Goal: Information Seeking & Learning: Get advice/opinions

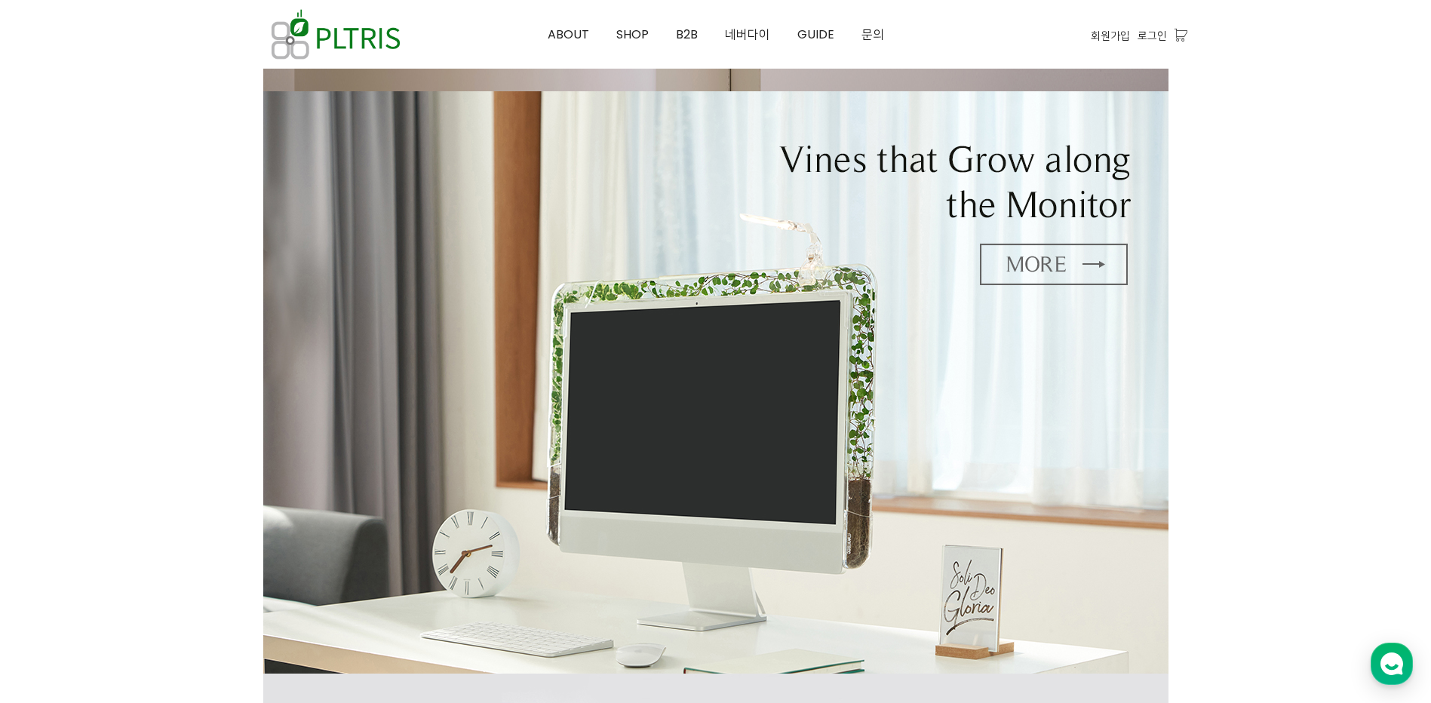
scroll to position [603, 0]
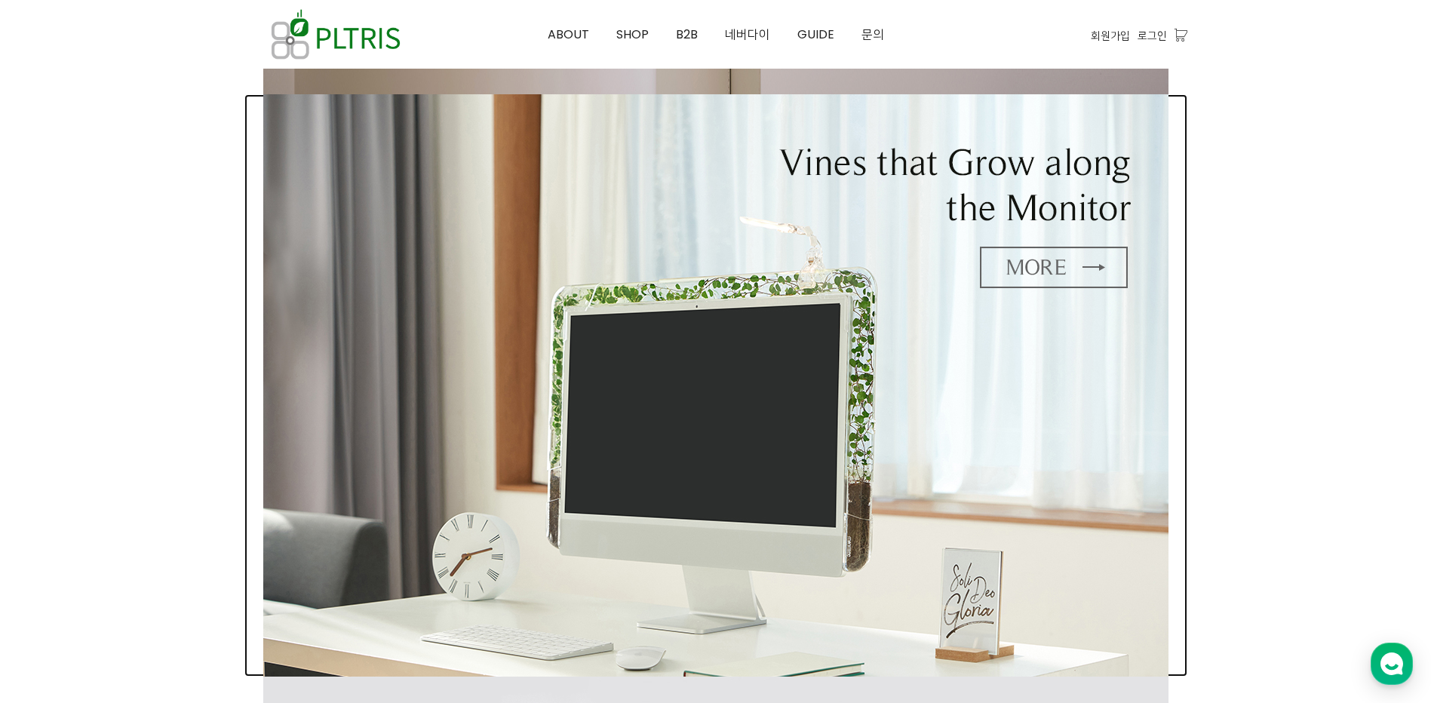
click at [1019, 176] on img at bounding box center [715, 385] width 905 height 582
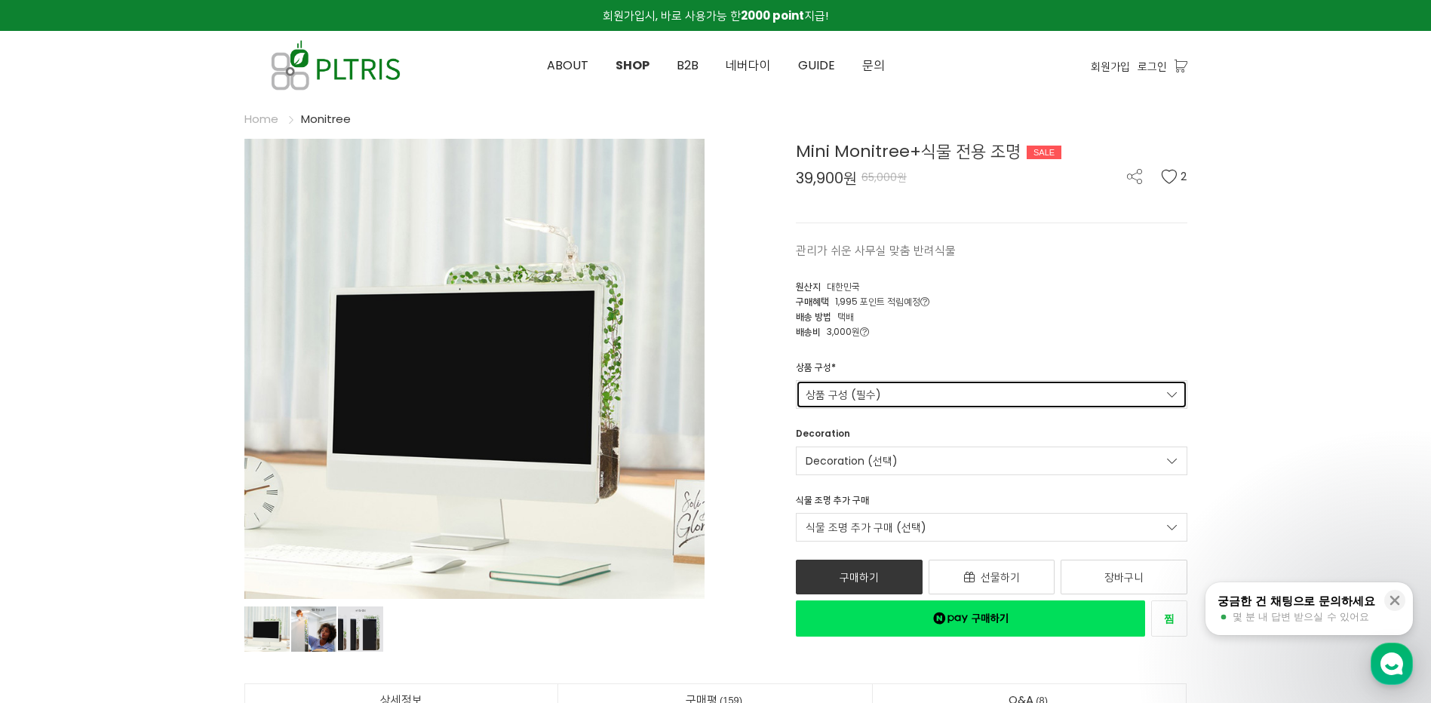
click at [1066, 380] on link "상품 구성 (필수)" at bounding box center [991, 394] width 391 height 29
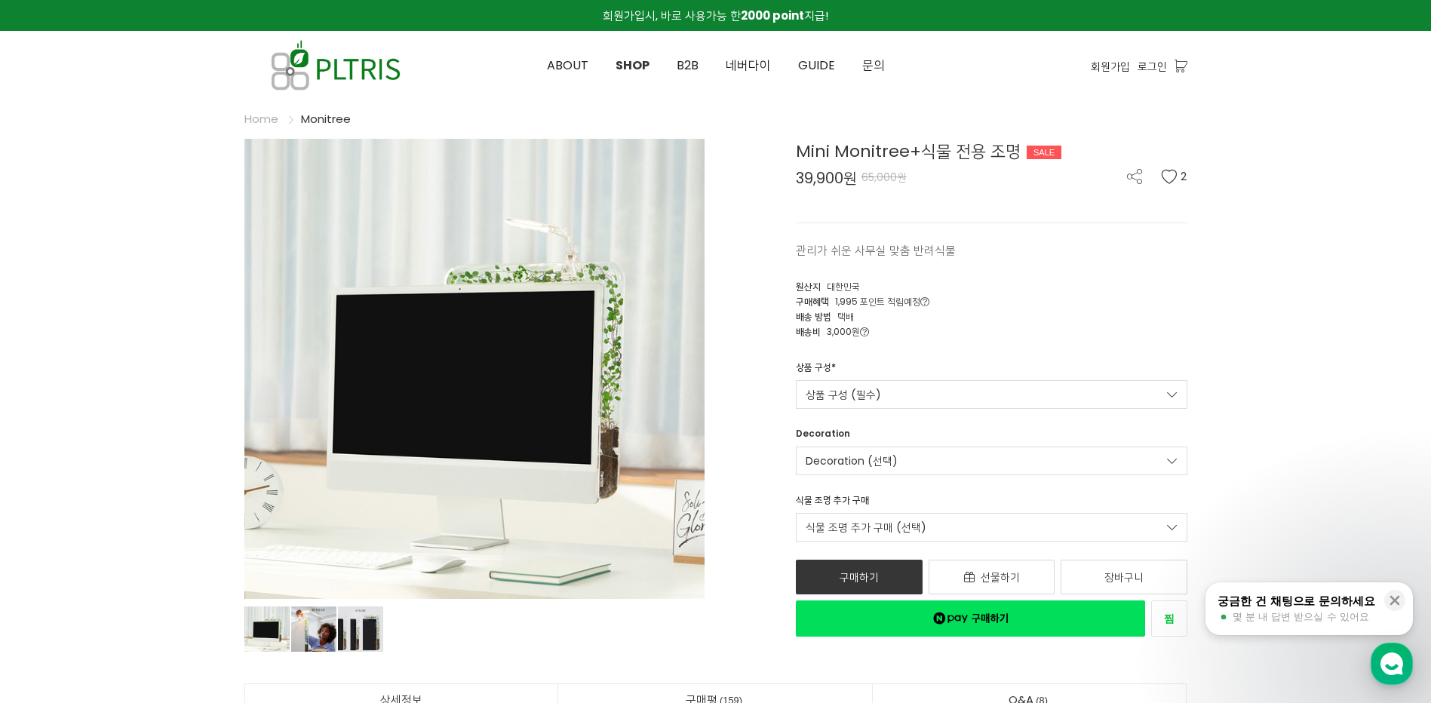
scroll to position [452, 0]
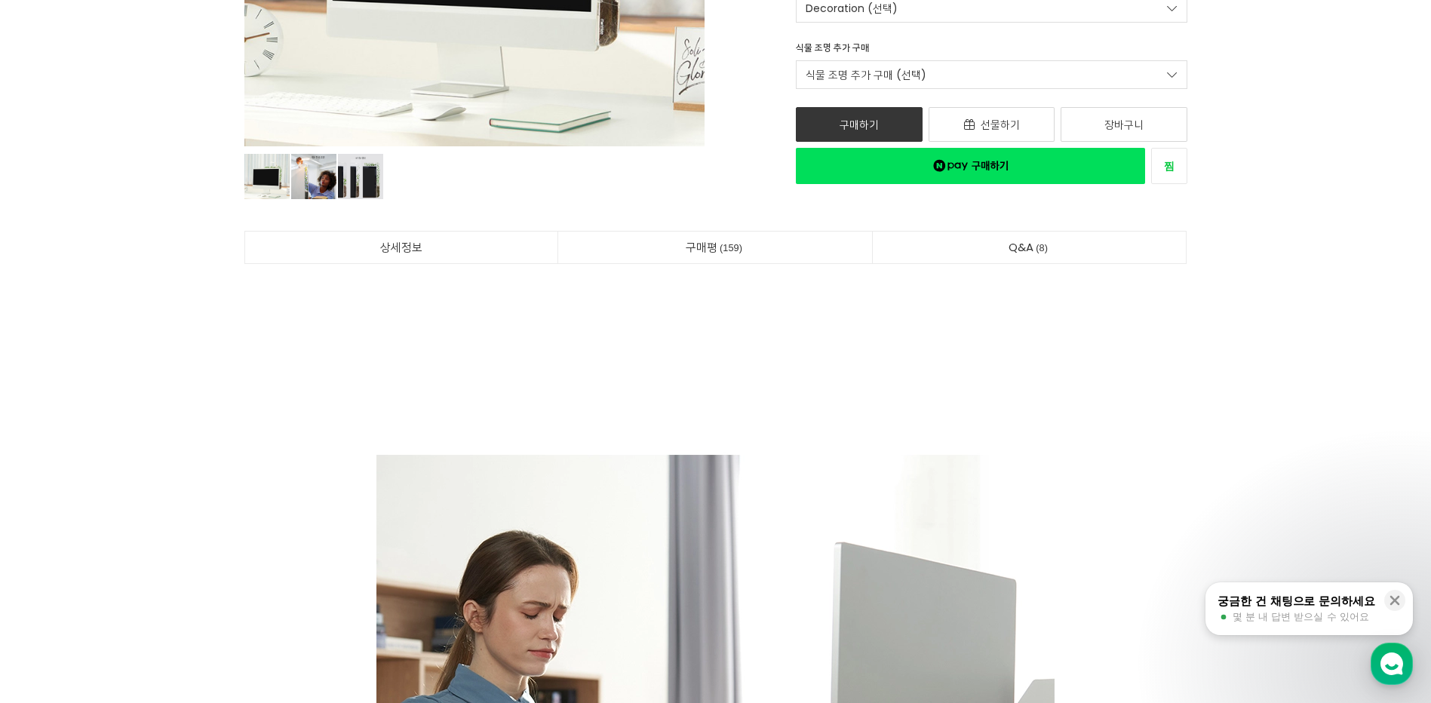
click at [711, 231] on li "구매평 159" at bounding box center [715, 247] width 314 height 33
click at [719, 241] on link "구매평 159" at bounding box center [715, 248] width 314 height 32
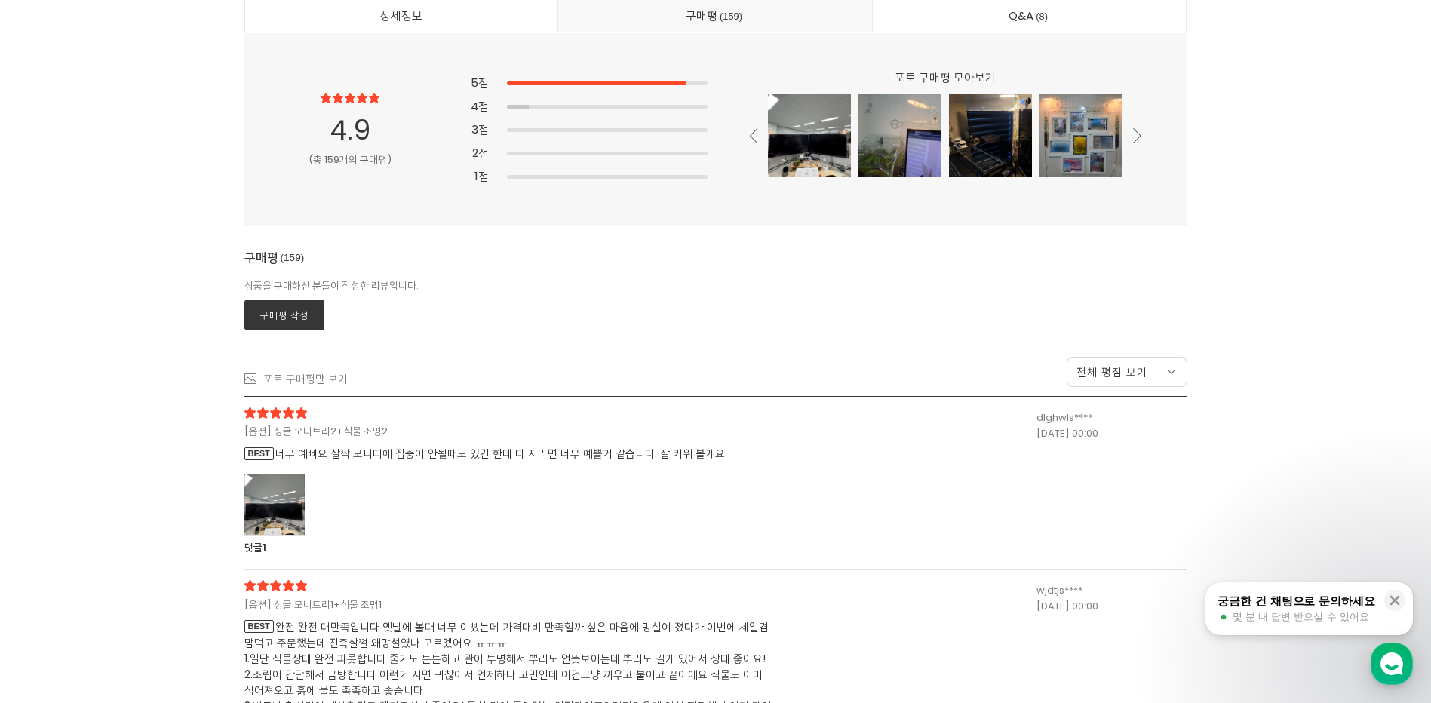
click at [267, 495] on div at bounding box center [274, 505] width 60 height 62
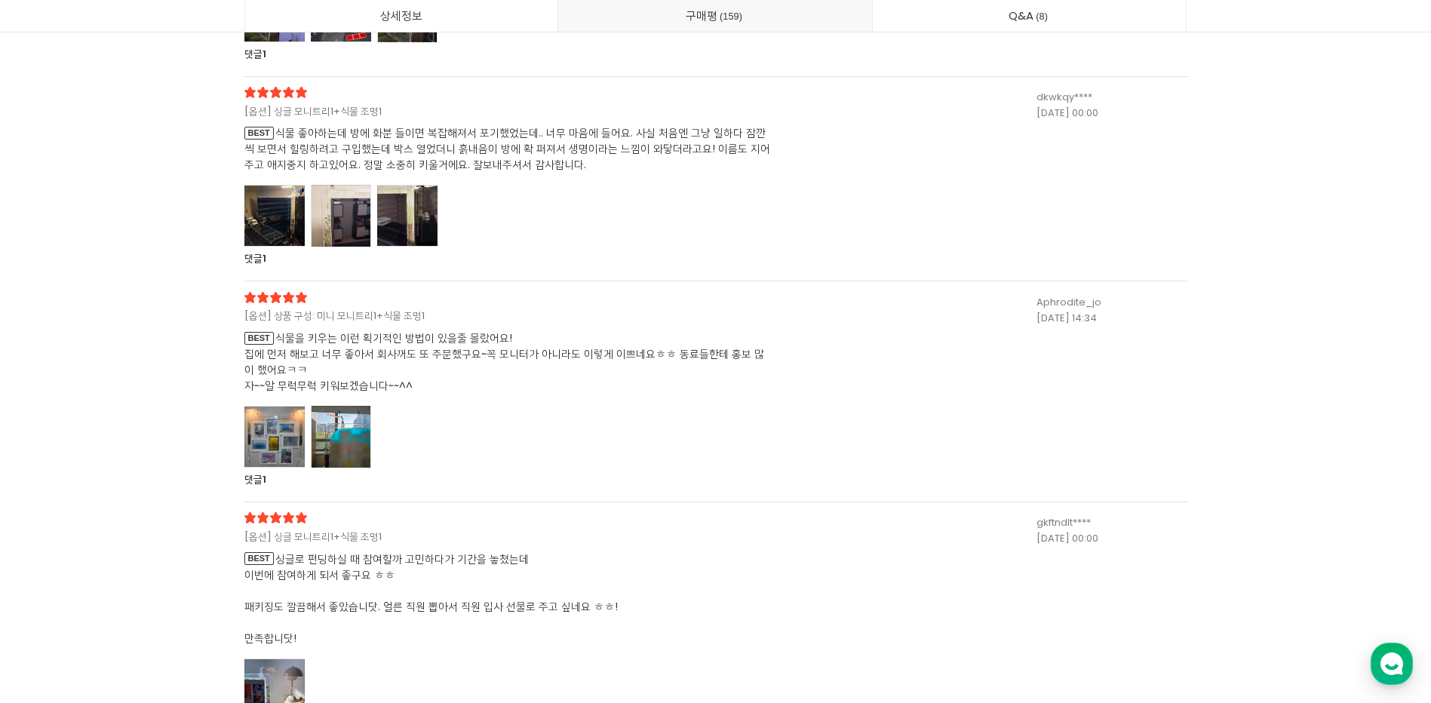
scroll to position [40827, 0]
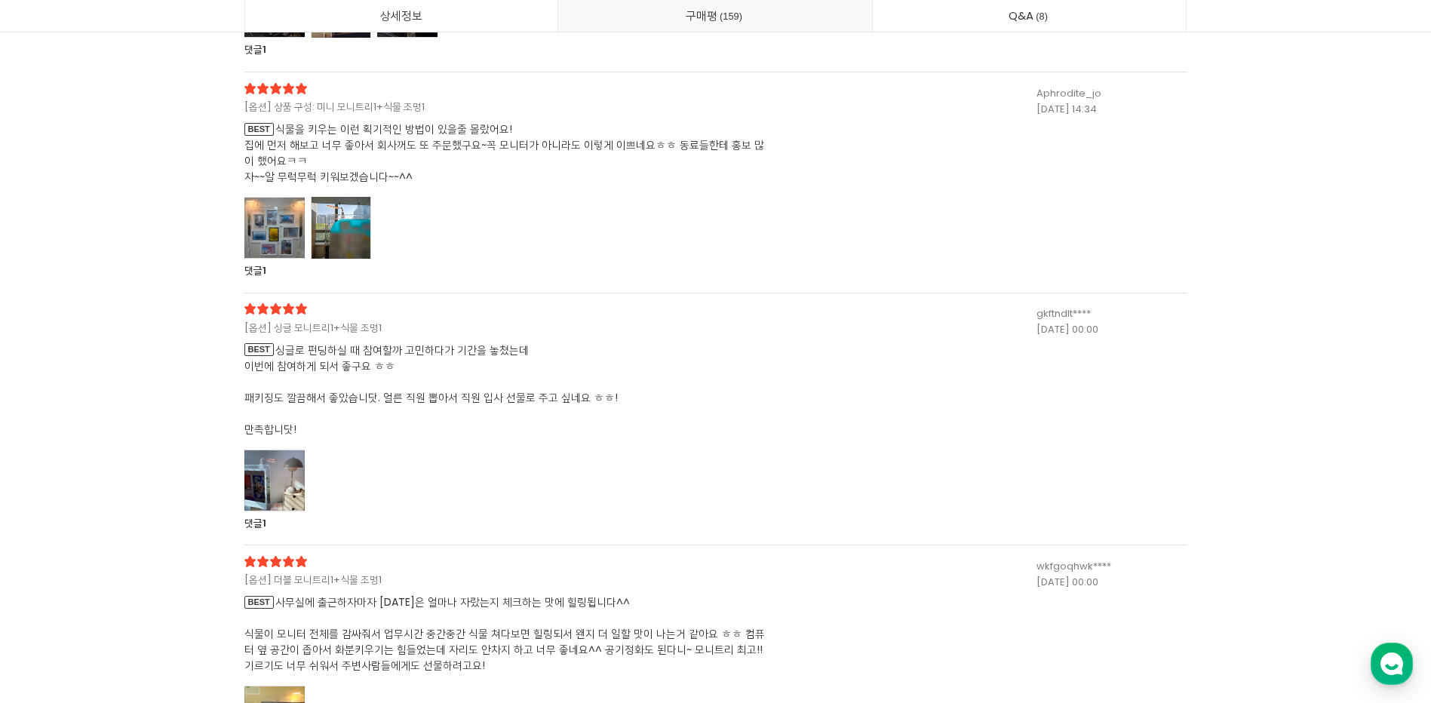
drag, startPoint x: 280, startPoint y: 219, endPoint x: 339, endPoint y: 227, distance: 60.2
click at [280, 219] on div at bounding box center [274, 228] width 60 height 62
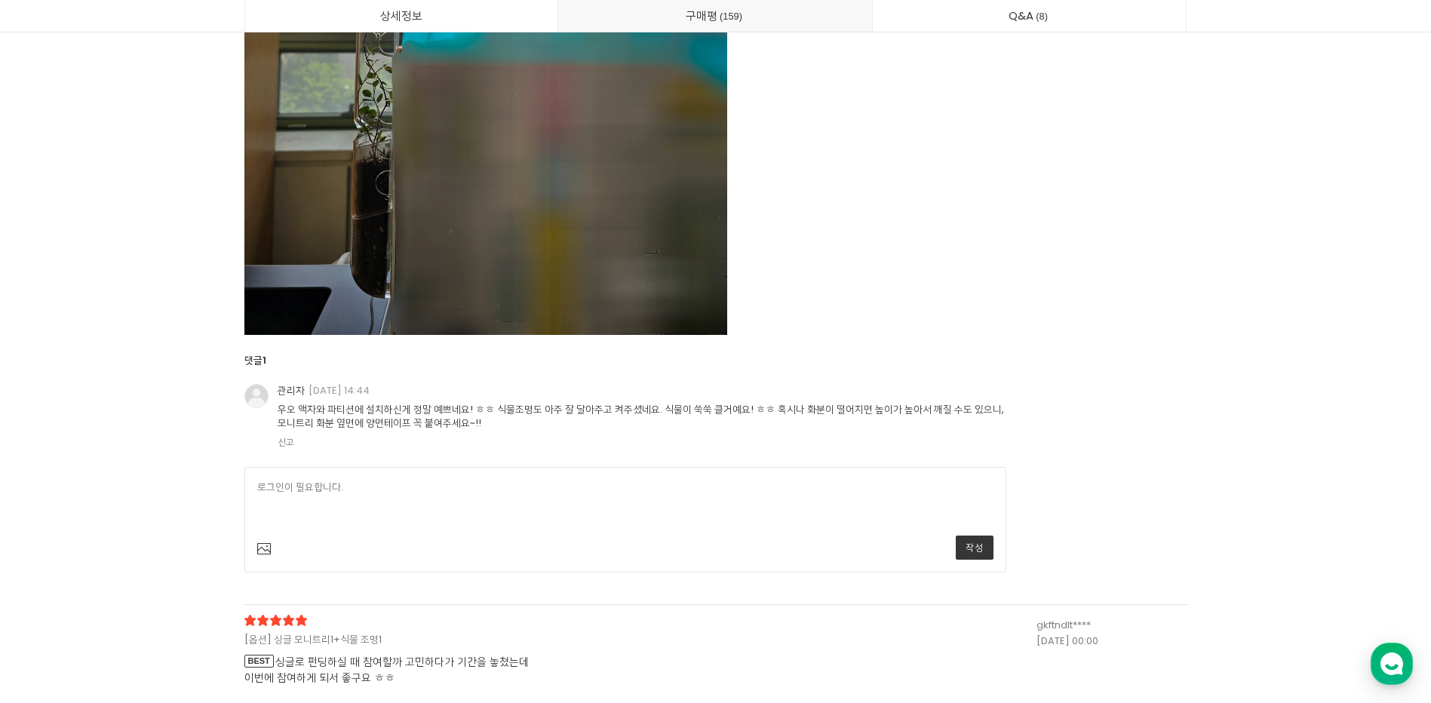
scroll to position [41958, 0]
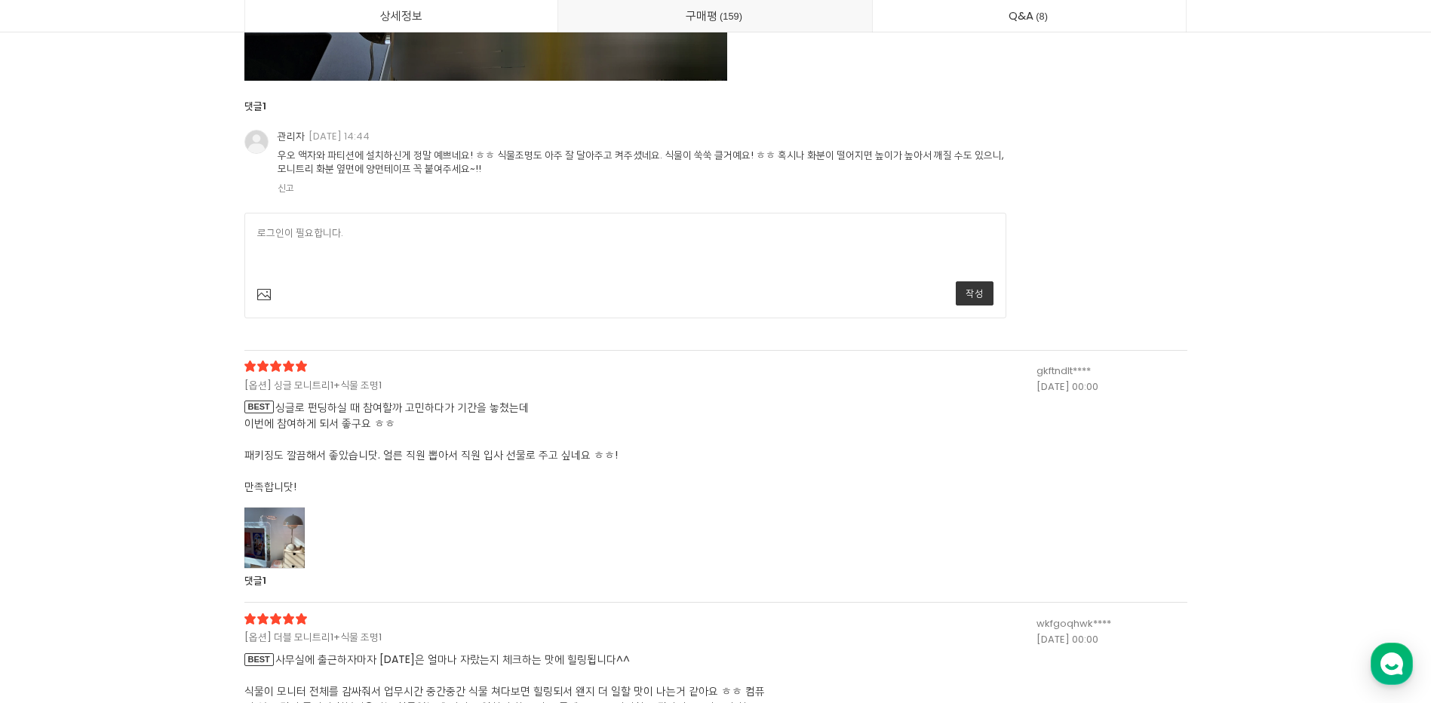
drag, startPoint x: 253, startPoint y: 529, endPoint x: 378, endPoint y: 528, distance: 125.2
click at [253, 529] on div at bounding box center [274, 538] width 60 height 62
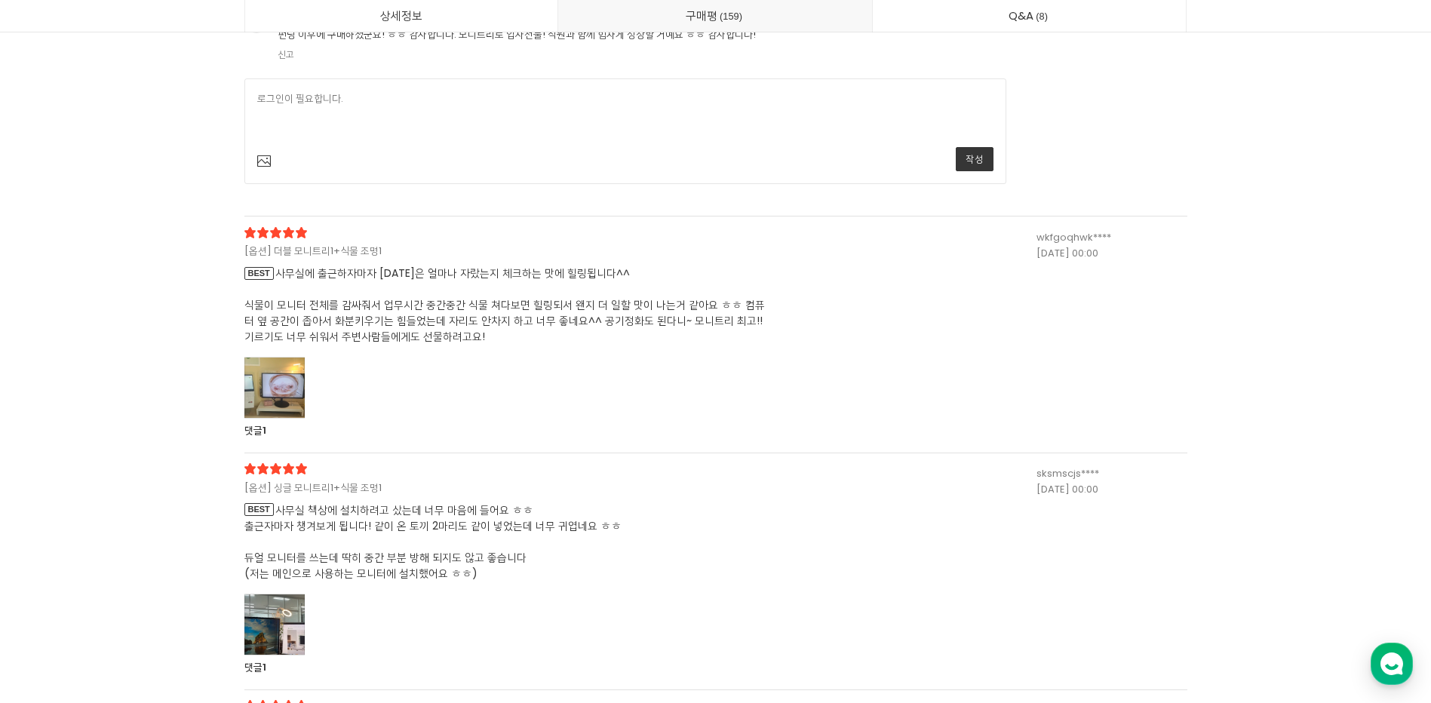
scroll to position [42863, 0]
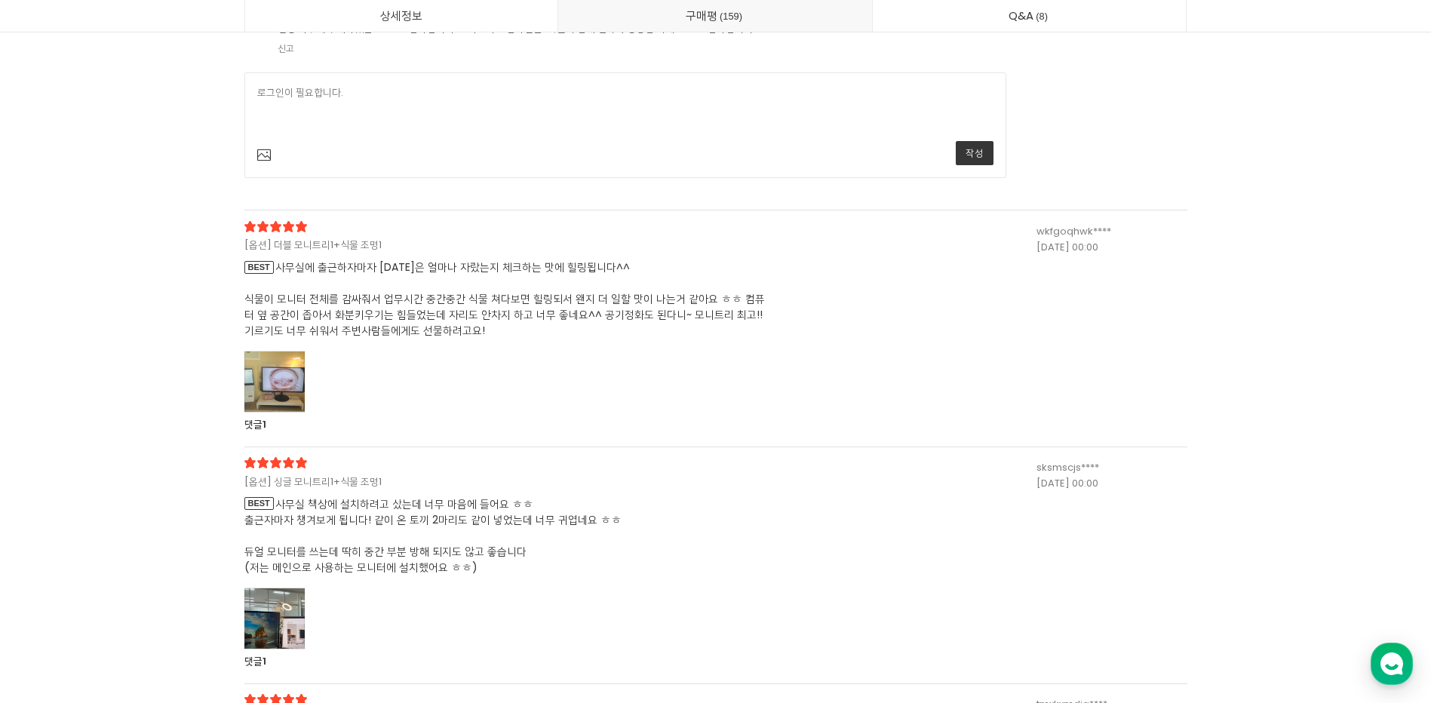
click at [283, 385] on div at bounding box center [274, 382] width 60 height 62
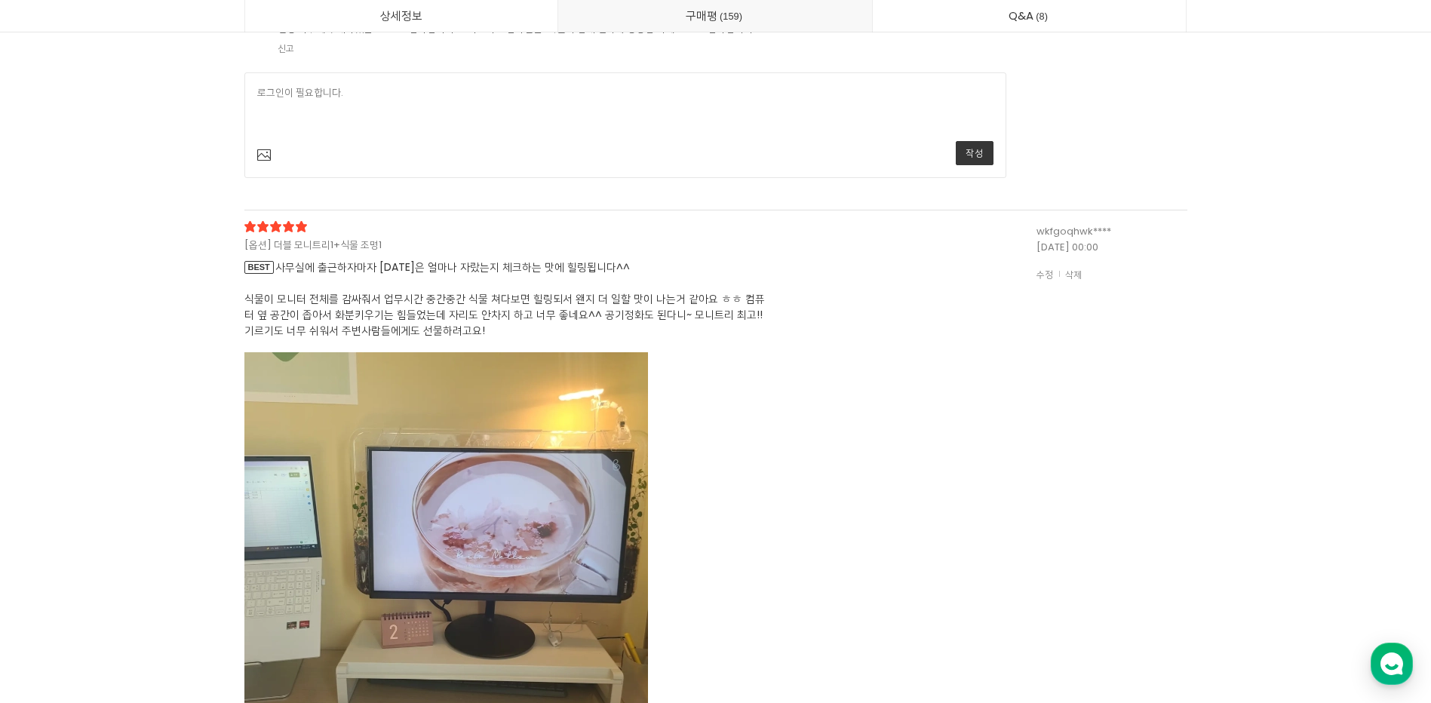
scroll to position [43014, 0]
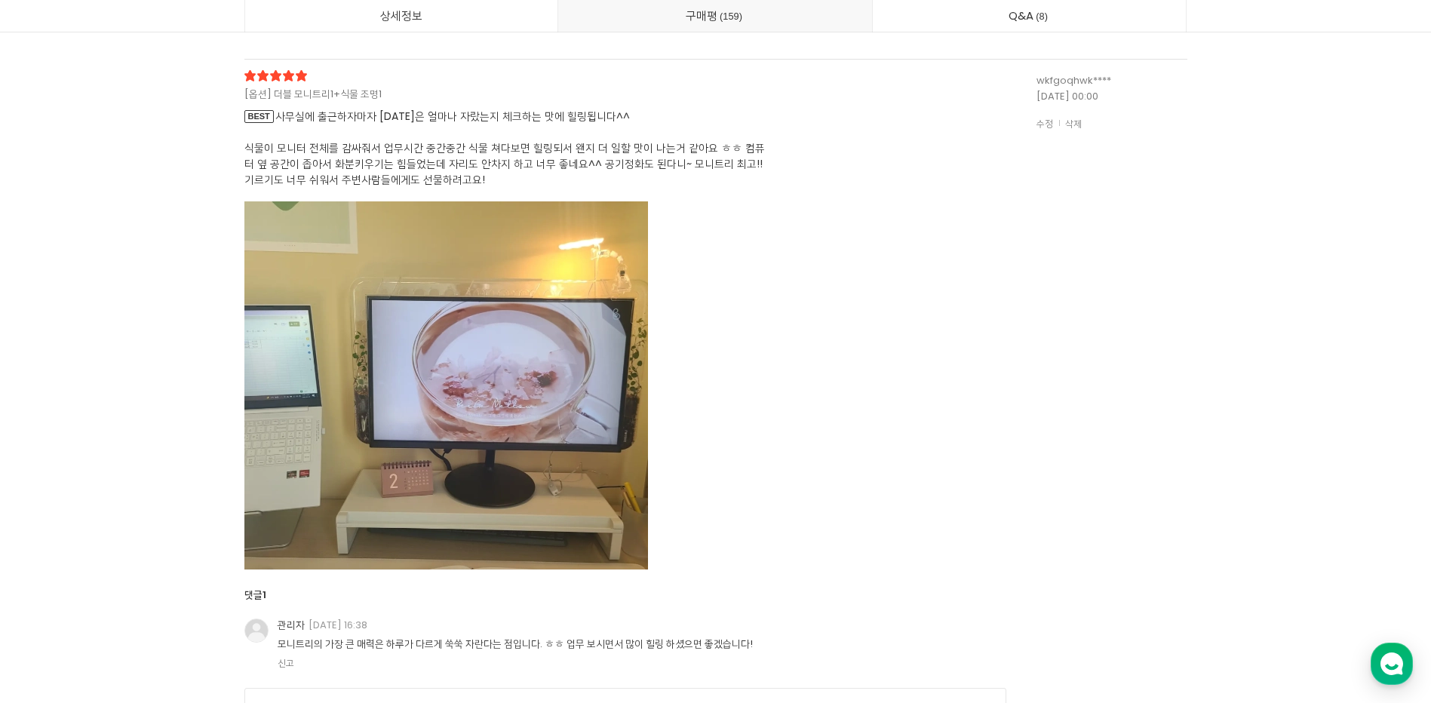
click at [1117, 244] on div "wkfgoqhwk**** 2025-05-10 00:00 수정 삭제" at bounding box center [1111, 440] width 151 height 741
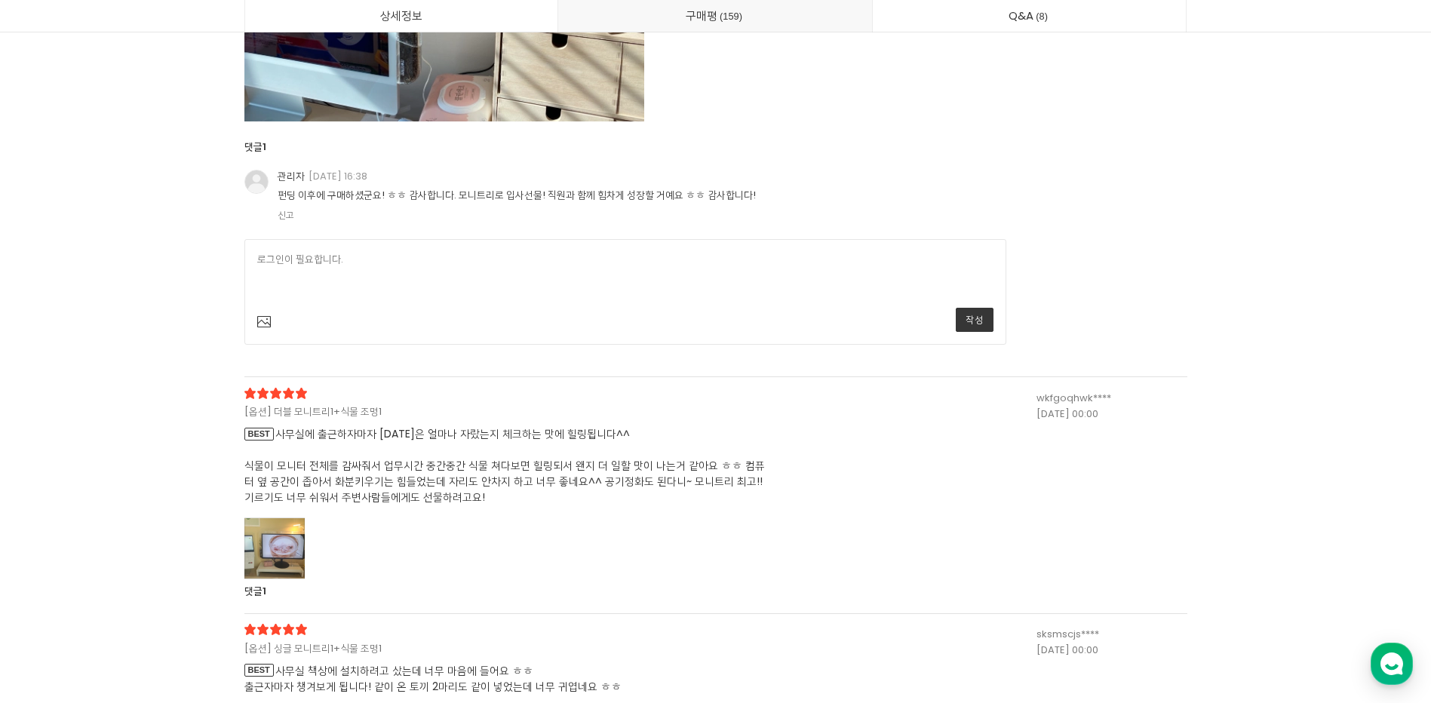
scroll to position [42561, 0]
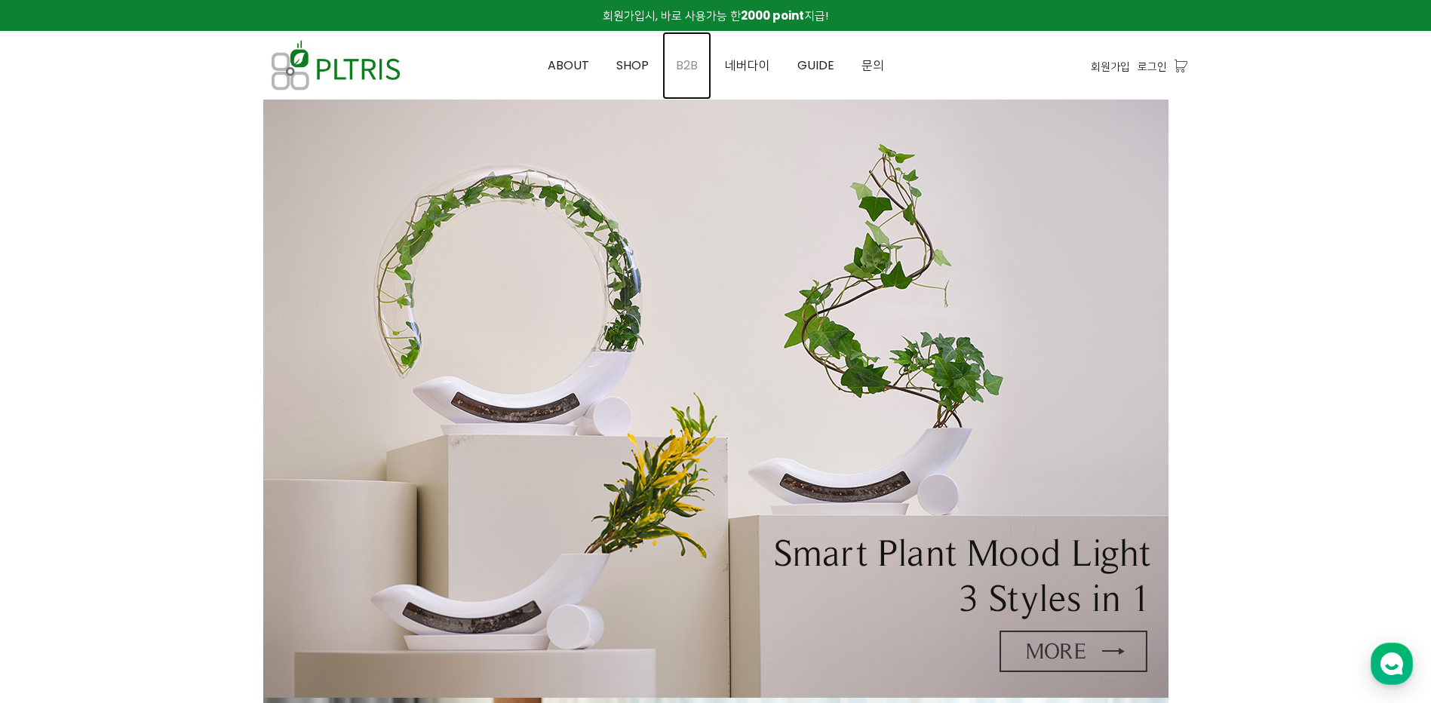
click at [685, 63] on span "B2B" at bounding box center [687, 65] width 22 height 17
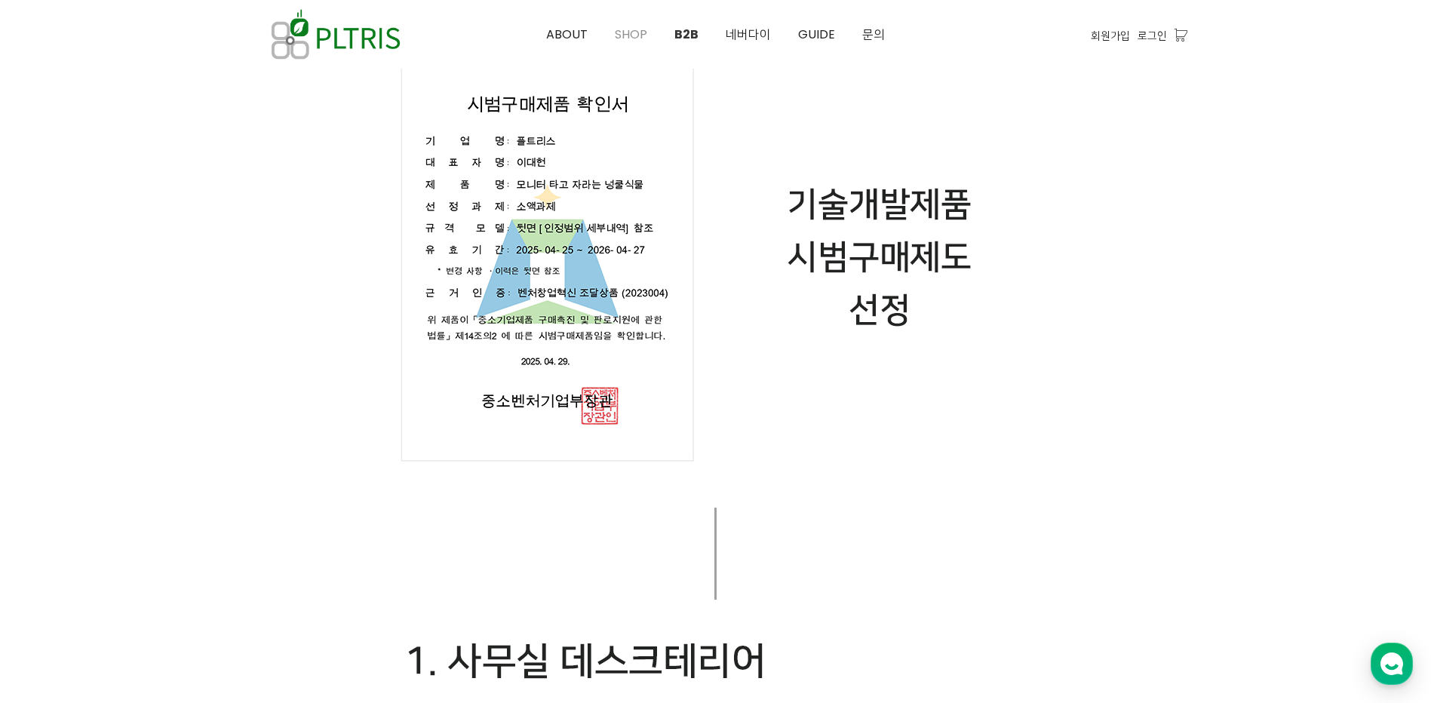
scroll to position [980, 0]
